Goal: Information Seeking & Learning: Understand process/instructions

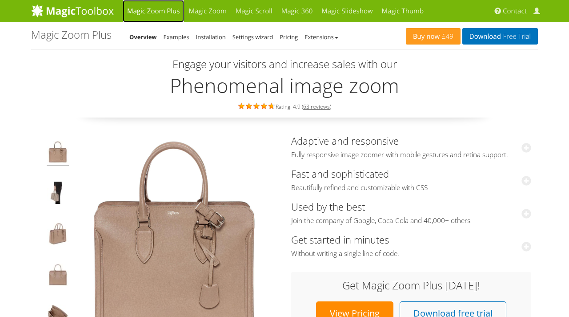
click at [162, 12] on link "Magic Zoom Plus" at bounding box center [153, 11] width 61 height 22
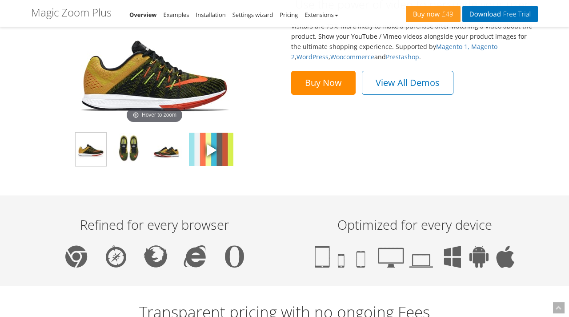
scroll to position [748, 0]
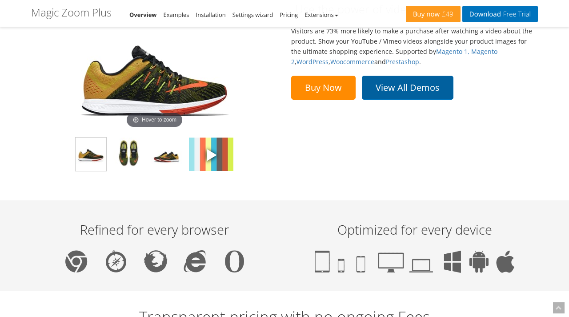
click at [425, 79] on link "View All Demos" at bounding box center [408, 88] width 92 height 24
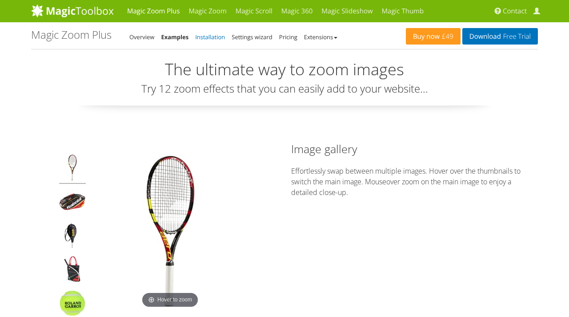
click at [210, 38] on link "Installation" at bounding box center [210, 37] width 30 height 8
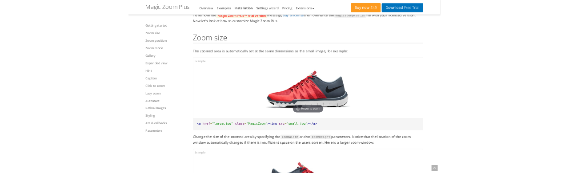
scroll to position [762, 0]
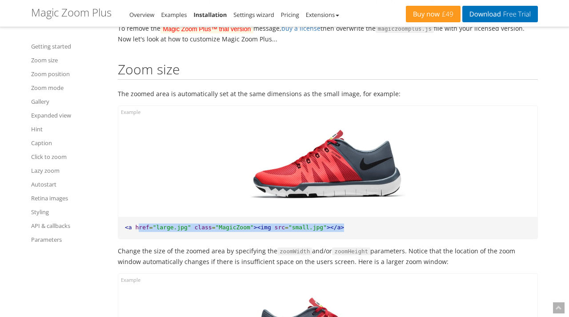
drag, startPoint x: 364, startPoint y: 233, endPoint x: 139, endPoint y: 228, distance: 225.0
click at [139, 229] on pre "<a href = "large.jpg" class = "MagicZoom" ><img src = "small.jpg" ></a>" at bounding box center [327, 228] width 419 height 22
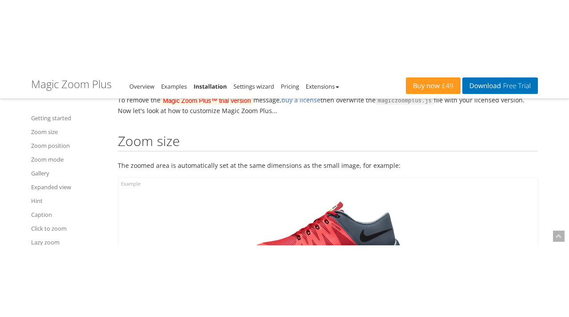
scroll to position [806, 0]
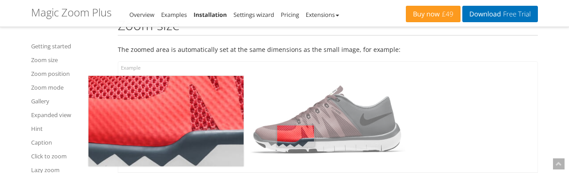
click at [296, 137] on img at bounding box center [327, 120] width 155 height 91
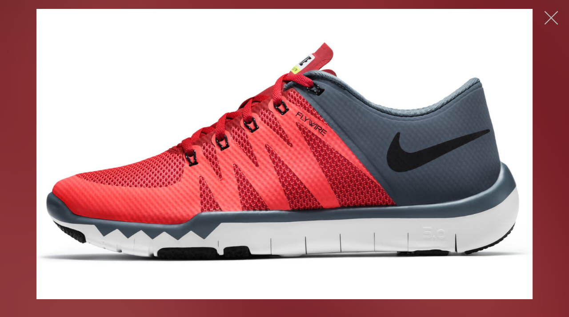
click at [557, 14] on button "button" at bounding box center [551, 17] width 27 height 27
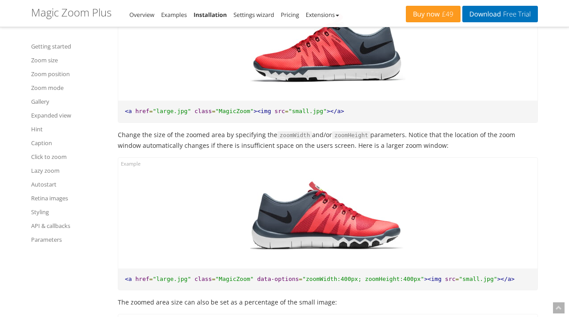
scroll to position [879, 0]
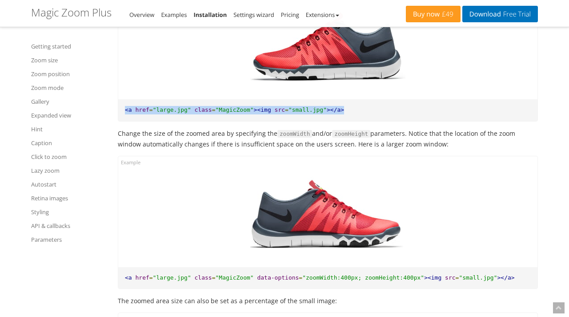
drag, startPoint x: 355, startPoint y: 112, endPoint x: 119, endPoint y: 109, distance: 236.1
click at [119, 109] on pre "<a href = "large.jpg" class = "MagicZoom" ><img src = "small.jpg" ></a>" at bounding box center [327, 110] width 419 height 22
copy pre "<a href = "large.jpg" class = "MagicZoom" ><img src = "small.jpg" ></a>"
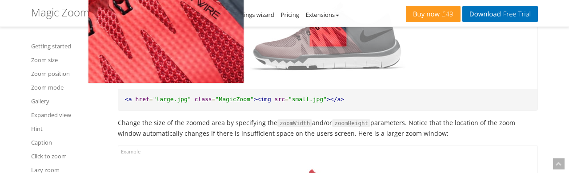
scroll to position [890, 0]
